Goal: Information Seeking & Learning: Learn about a topic

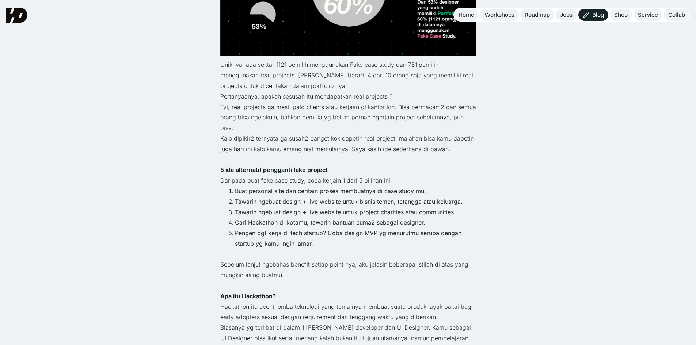
scroll to position [658, 0]
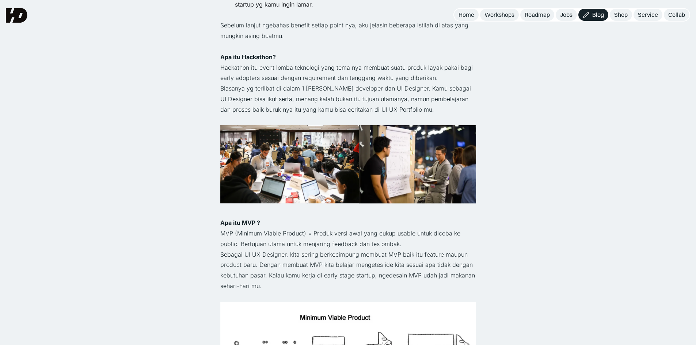
scroll to position [658, 0]
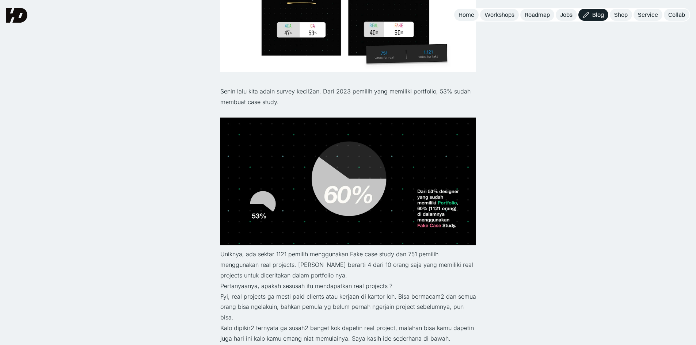
scroll to position [475, 0]
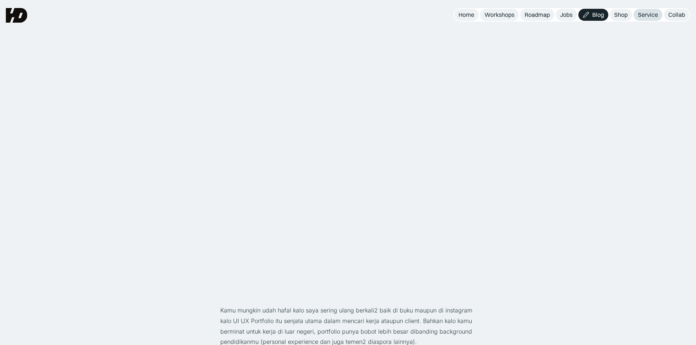
scroll to position [744, 0]
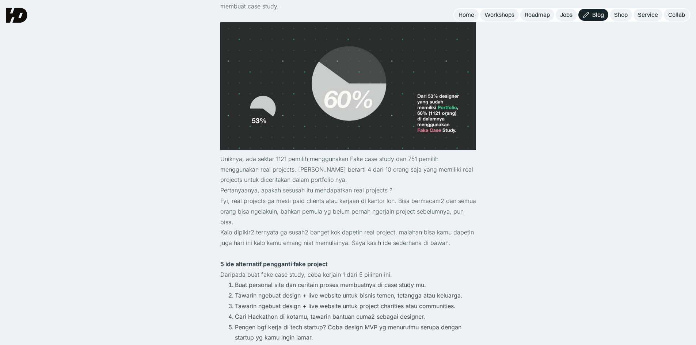
scroll to position [425, 0]
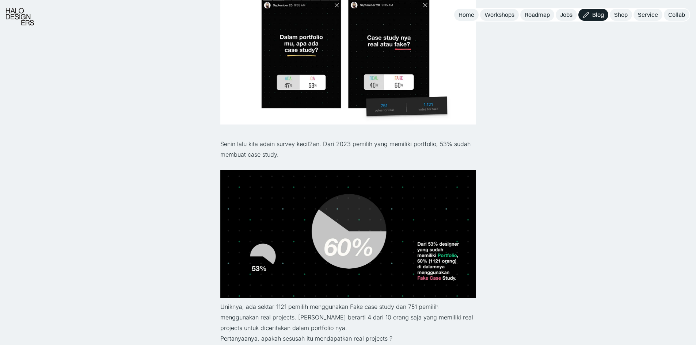
drag, startPoint x: 529, startPoint y: 202, endPoint x: 533, endPoint y: 200, distance: 4.8
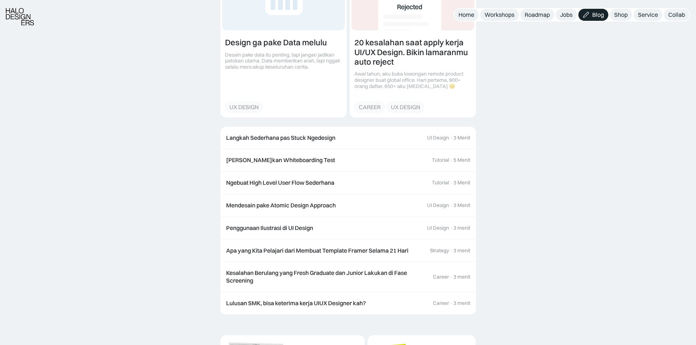
scroll to position [2119, 0]
click at [366, 246] on div "Apa yang Kita Pelajari dari Membuat Template Framer Selama 21 Hari" at bounding box center [317, 250] width 182 height 8
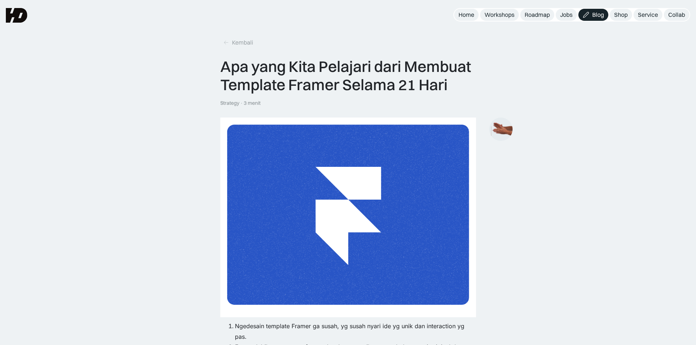
click at [509, 129] on img at bounding box center [500, 129] width 23 height 16
click at [508, 129] on img at bounding box center [501, 129] width 22 height 15
click at [505, 129] on img at bounding box center [500, 129] width 23 height 16
click at [505, 133] on img at bounding box center [500, 129] width 23 height 16
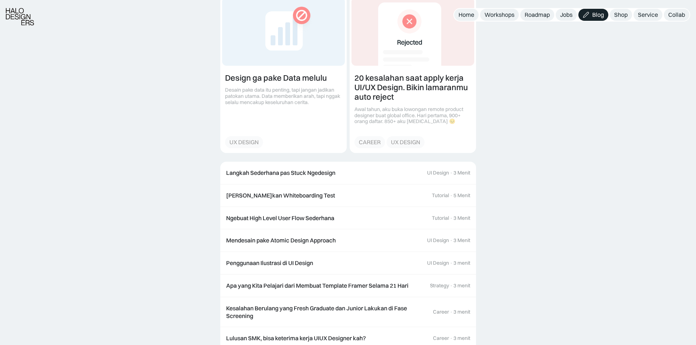
scroll to position [658, 0]
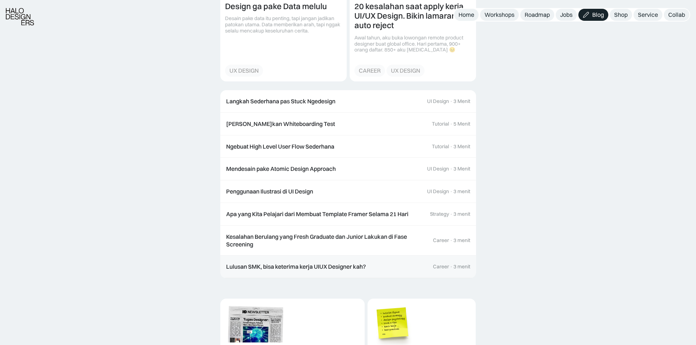
click at [361, 270] on div "Lulusan SMK, bisa keterima kerja UIUX Designer kah?" at bounding box center [296, 267] width 140 height 8
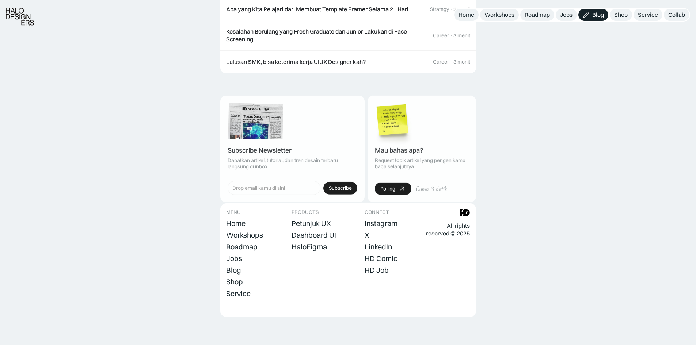
scroll to position [1968, 0]
